Goal: Task Accomplishment & Management: Manage account settings

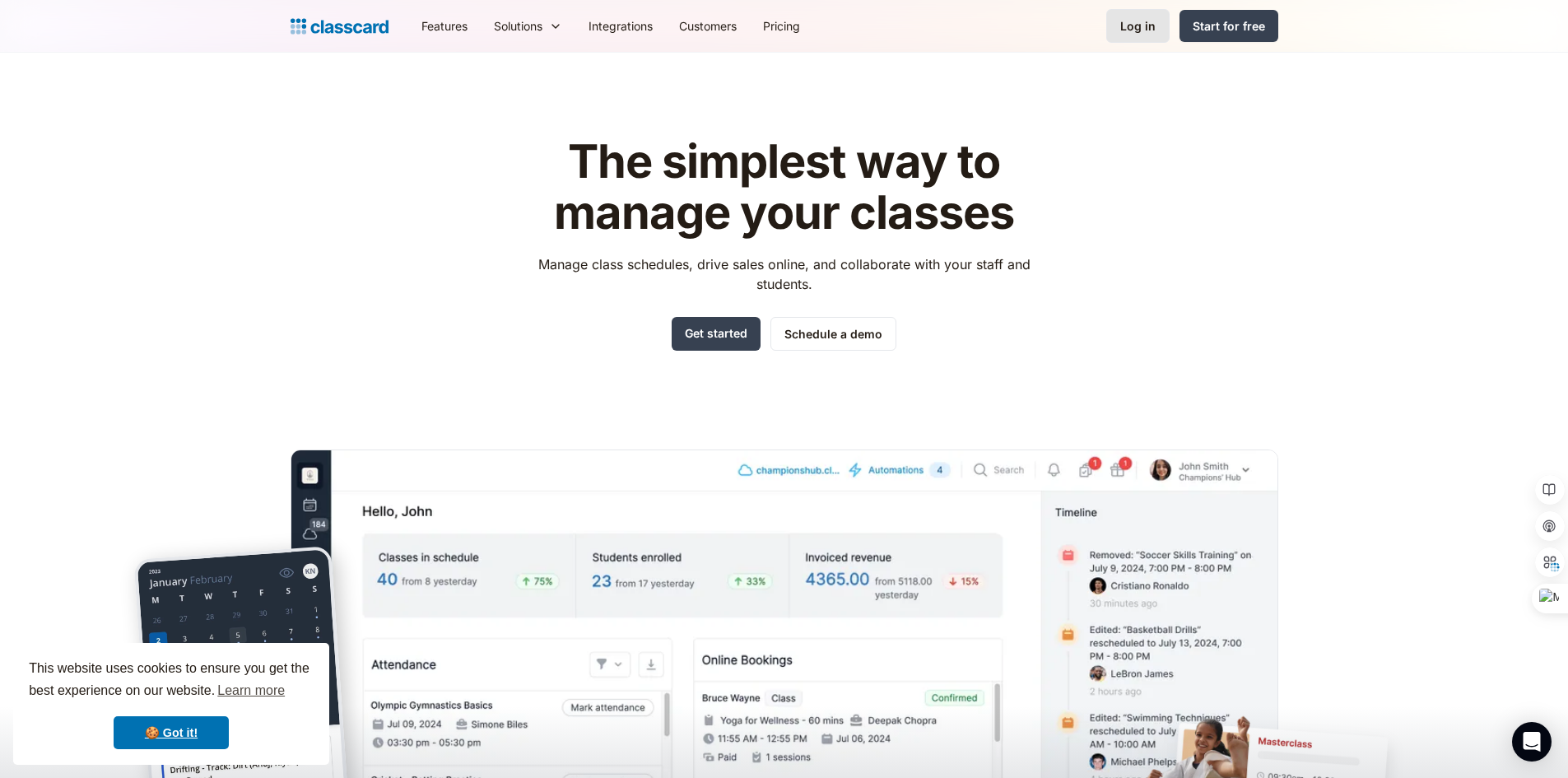
click at [1142, 22] on div "Log in" at bounding box center [1137, 25] width 35 height 17
click at [1144, 30] on div "Log in" at bounding box center [1137, 25] width 35 height 17
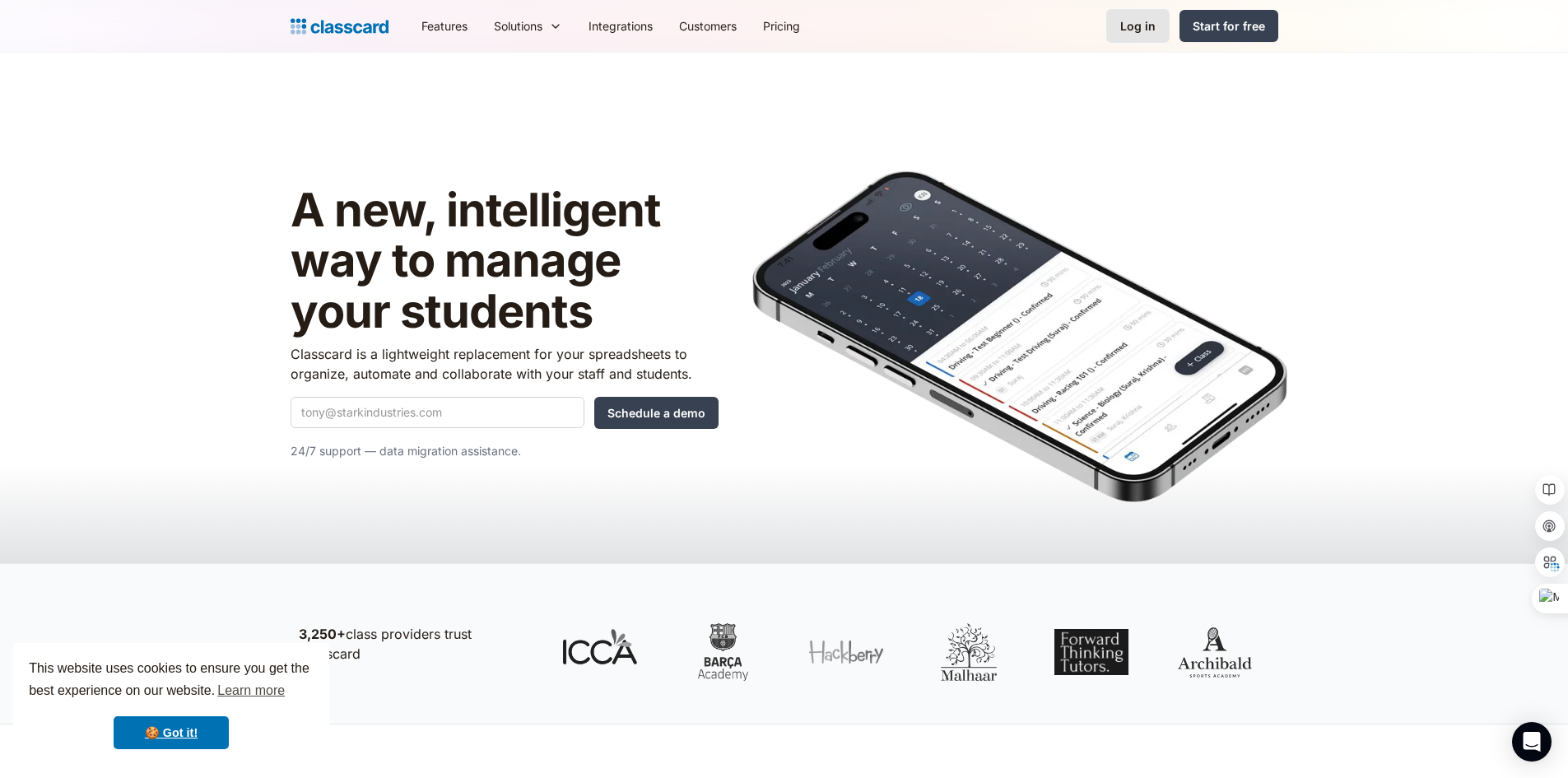
click at [1150, 27] on div "Log in" at bounding box center [1137, 25] width 35 height 17
